Goal: Information Seeking & Learning: Find specific fact

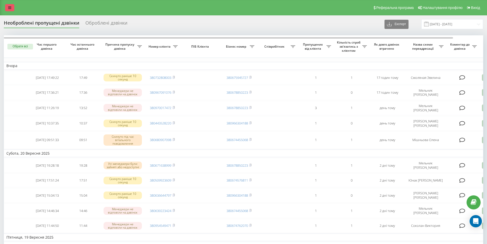
click at [10, 7] on icon at bounding box center [9, 8] width 3 height 4
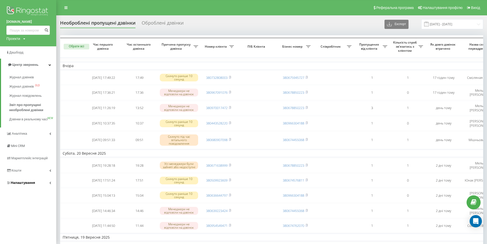
click at [17, 184] on span "Налаштування" at bounding box center [23, 182] width 24 height 4
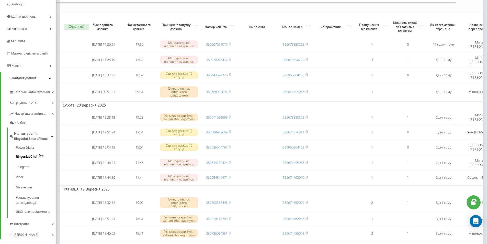
scroll to position [85, 0]
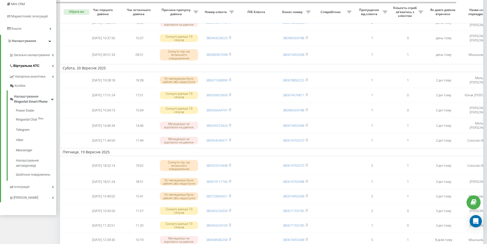
click at [28, 66] on span "Віртуальна АТС" at bounding box center [26, 65] width 26 height 5
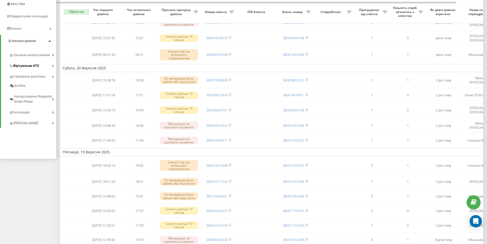
click at [28, 64] on span "Віртуальна АТС" at bounding box center [26, 65] width 26 height 5
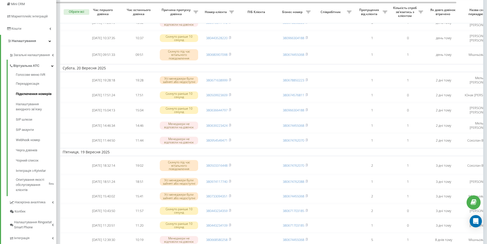
click at [29, 93] on span "Підключення номерів" at bounding box center [34, 93] width 36 height 5
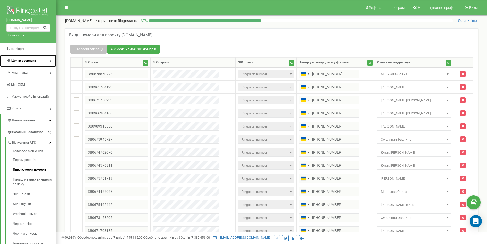
click at [23, 60] on span "Центр звернень" at bounding box center [23, 61] width 25 height 4
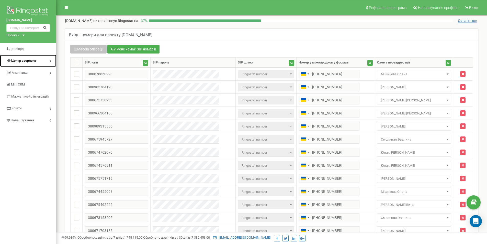
click at [27, 61] on span "Центр звернень" at bounding box center [23, 61] width 25 height 4
click at [27, 59] on span "Центр звернень" at bounding box center [23, 61] width 25 height 4
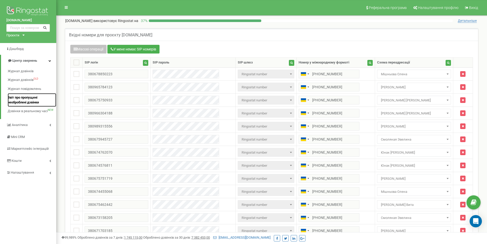
click at [21, 98] on span "Звіт про пропущені необроблені дзвінки" at bounding box center [31, 99] width 46 height 9
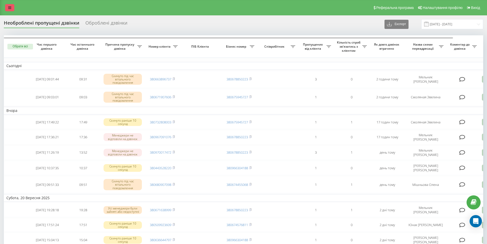
click at [10, 7] on icon at bounding box center [9, 8] width 3 height 4
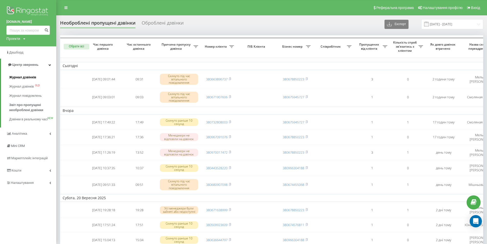
click at [13, 76] on span "Журнал дзвінків" at bounding box center [22, 77] width 27 height 5
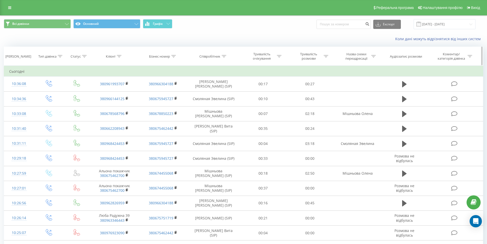
click at [224, 55] on icon at bounding box center [224, 56] width 5 height 3
click at [224, 53] on th "Співробітник" at bounding box center [213, 56] width 52 height 19
click at [224, 56] on icon at bounding box center [224, 56] width 5 height 3
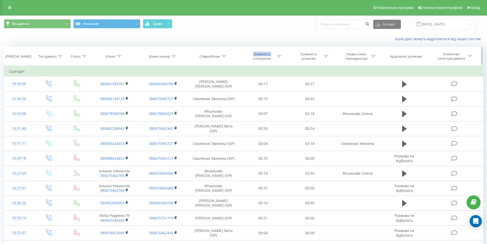
click at [225, 59] on th "Співробітник" at bounding box center [213, 56] width 52 height 19
click at [225, 56] on icon at bounding box center [224, 56] width 5 height 3
click at [224, 55] on icon at bounding box center [224, 56] width 5 height 3
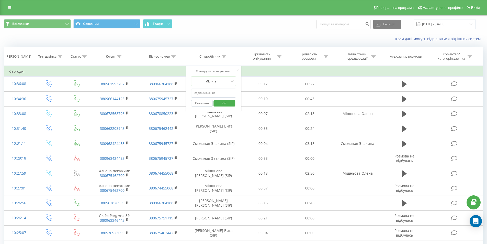
click at [202, 92] on input "text" at bounding box center [213, 92] width 45 height 9
type input ">"
click button "OK" at bounding box center [224, 103] width 22 height 6
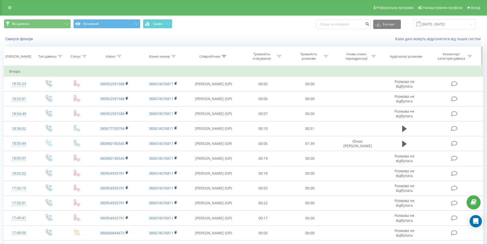
click at [223, 57] on icon at bounding box center [224, 56] width 5 height 3
click at [201, 95] on input "Юнак" at bounding box center [213, 92] width 45 height 9
type input "Ю"
click at [217, 102] on span "OK" at bounding box center [224, 103] width 14 height 8
